Goal: Find contact information: Find contact information

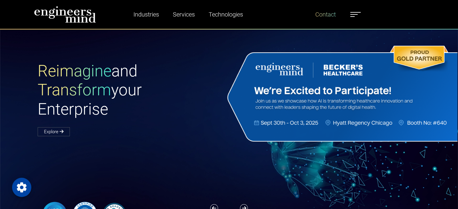
click at [328, 15] on link "Contact" at bounding box center [325, 15] width 25 height 14
click at [331, 15] on link "Contact" at bounding box center [325, 15] width 25 height 14
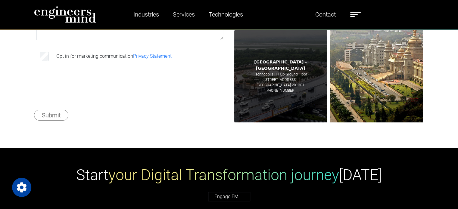
scroll to position [60, 0]
